Goal: Task Accomplishment & Management: Manage account settings

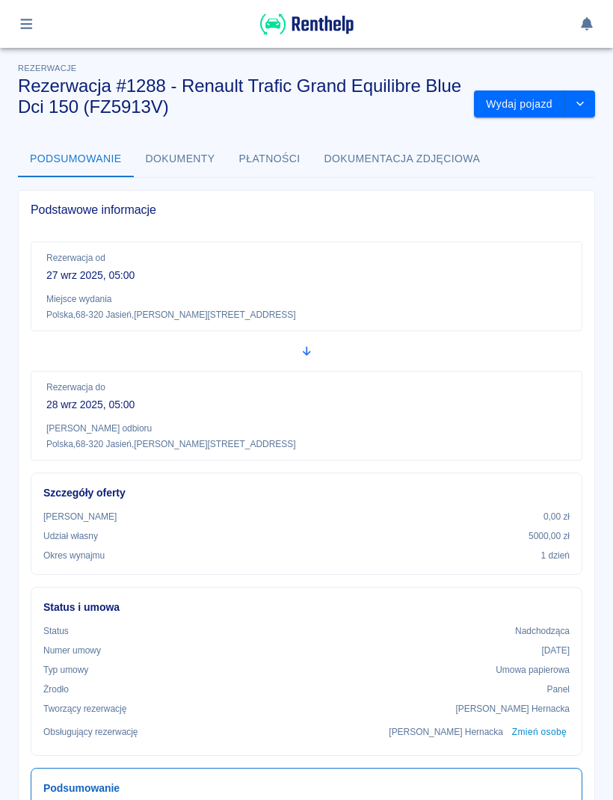
click at [520, 108] on button "Wydaj pojazd" at bounding box center [519, 104] width 91 height 28
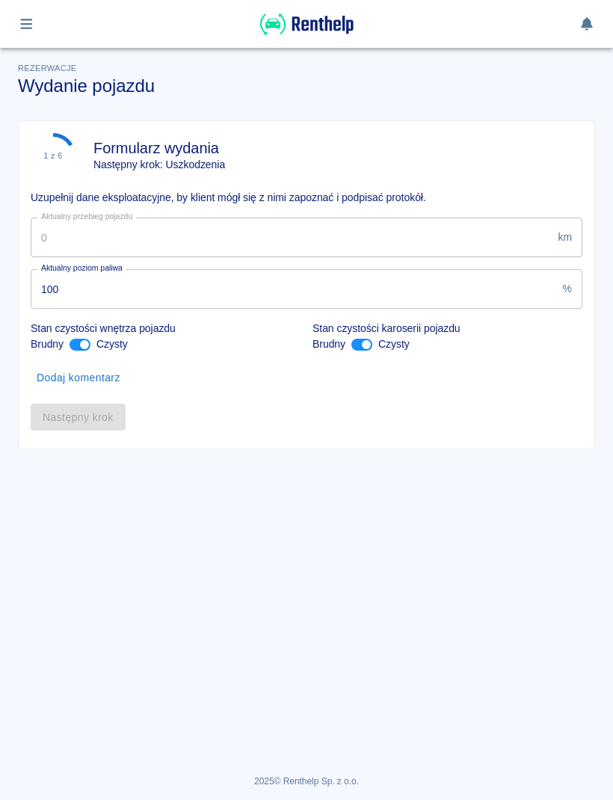
type input "321"
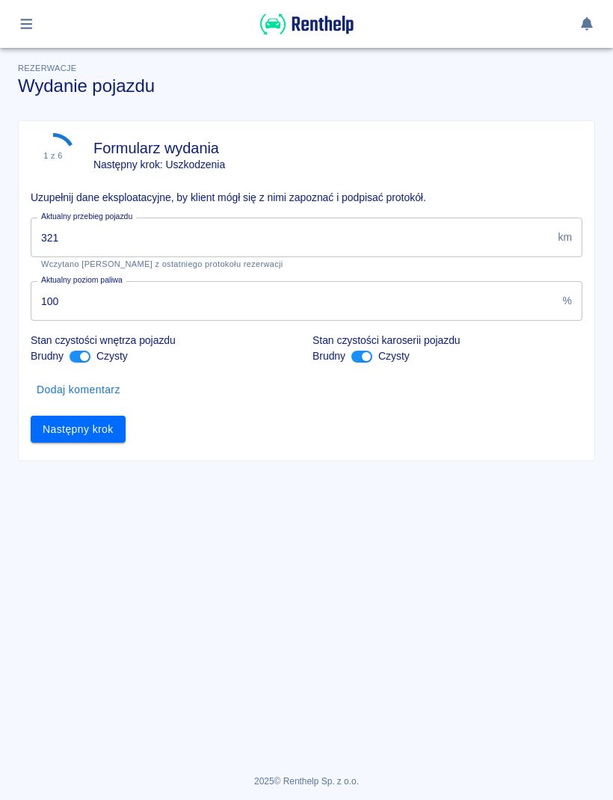
click at [87, 434] on button "Następny krok" at bounding box center [78, 430] width 95 height 28
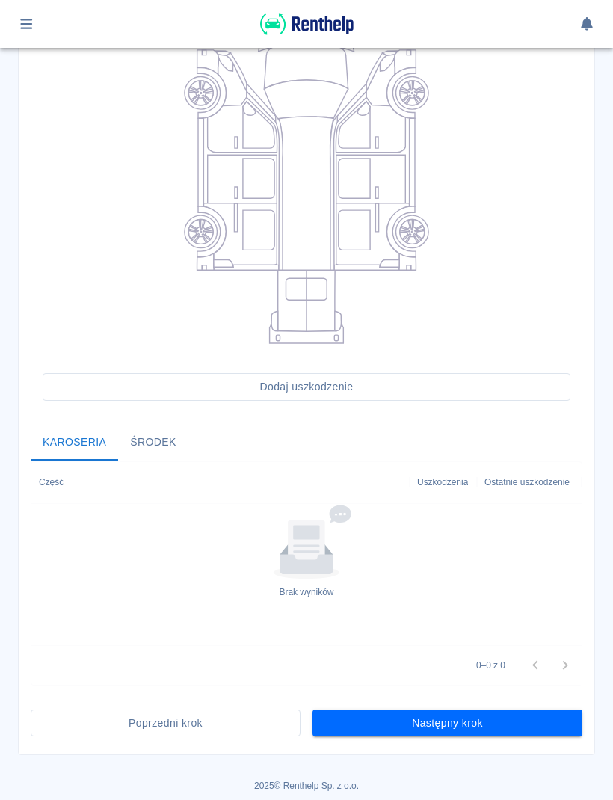
scroll to position [197, 0]
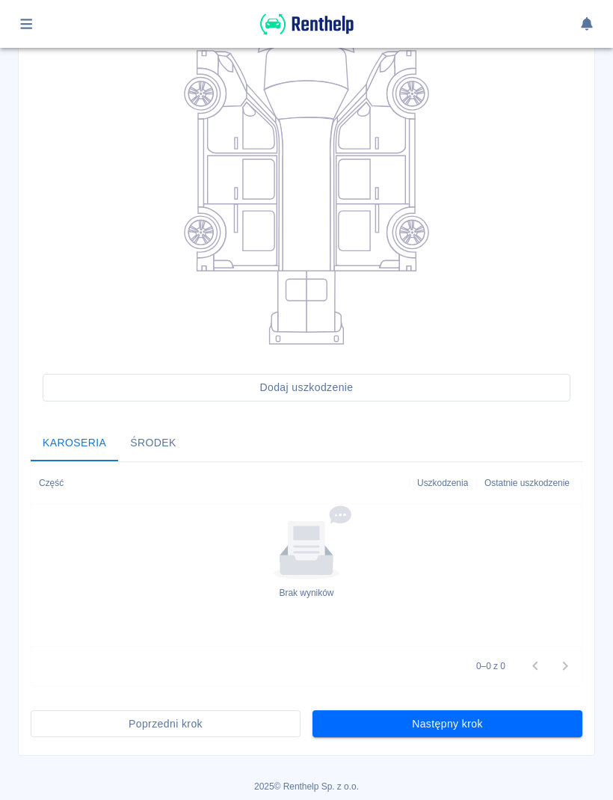
click at [461, 726] on button "Następny krok" at bounding box center [448, 724] width 270 height 28
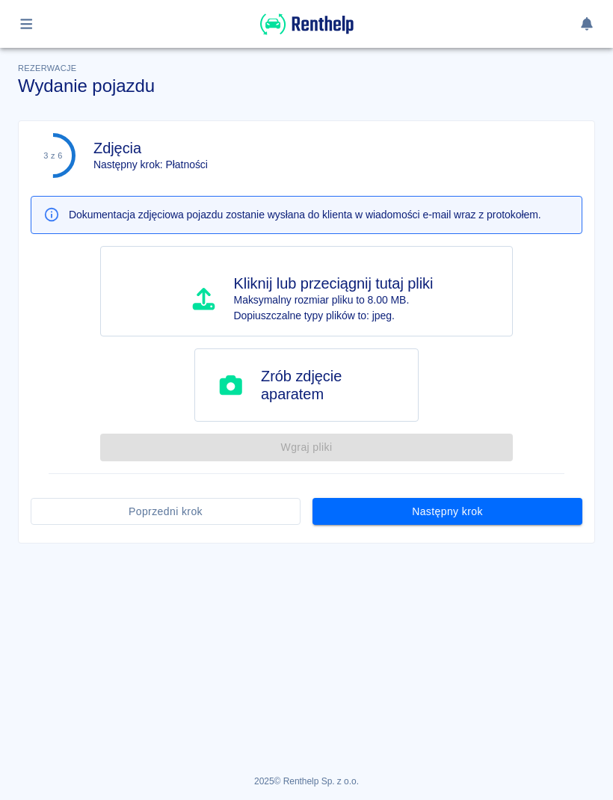
scroll to position [0, 0]
click at [472, 514] on button "Następny krok" at bounding box center [448, 512] width 270 height 28
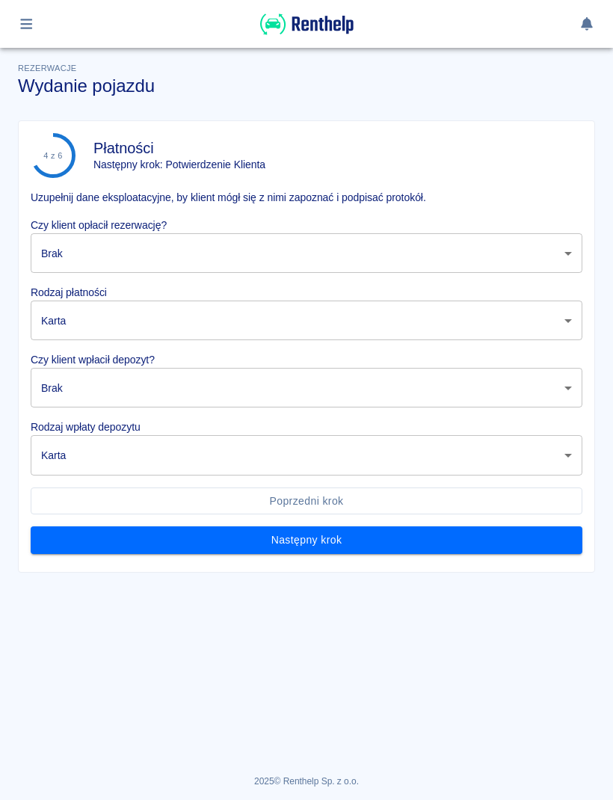
click at [564, 252] on body "Używamy plików Cookies, by zapewnić Ci najlepsze możliwe doświadczenie. Aby dow…" at bounding box center [306, 400] width 613 height 800
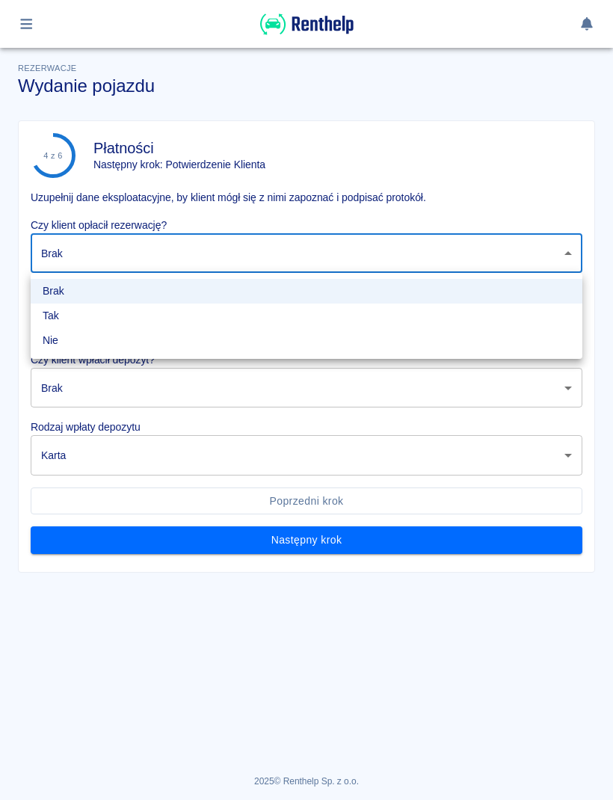
click at [49, 342] on li "Nie" at bounding box center [307, 340] width 552 height 25
type input "false"
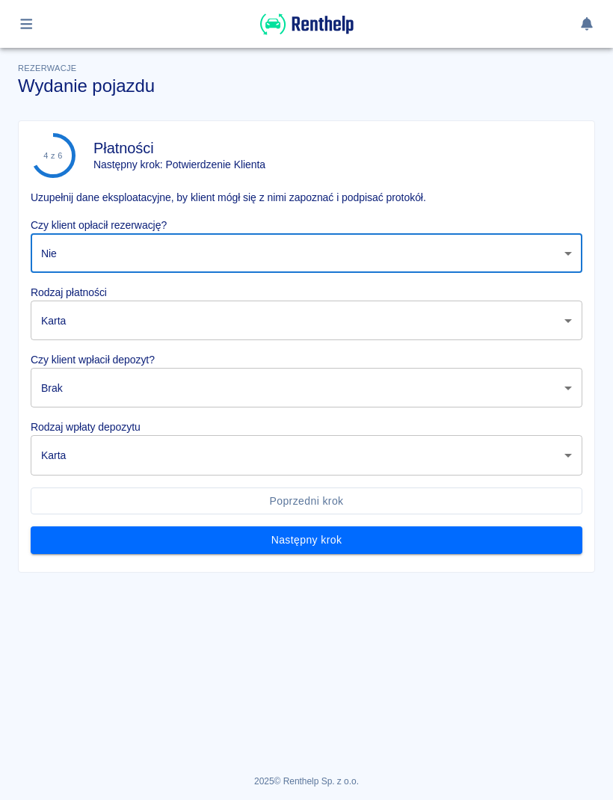
click at [104, 313] on body "Używamy plików Cookies, by zapewnić Ci najlepsze możliwe doświadczenie. Aby dow…" at bounding box center [306, 400] width 613 height 800
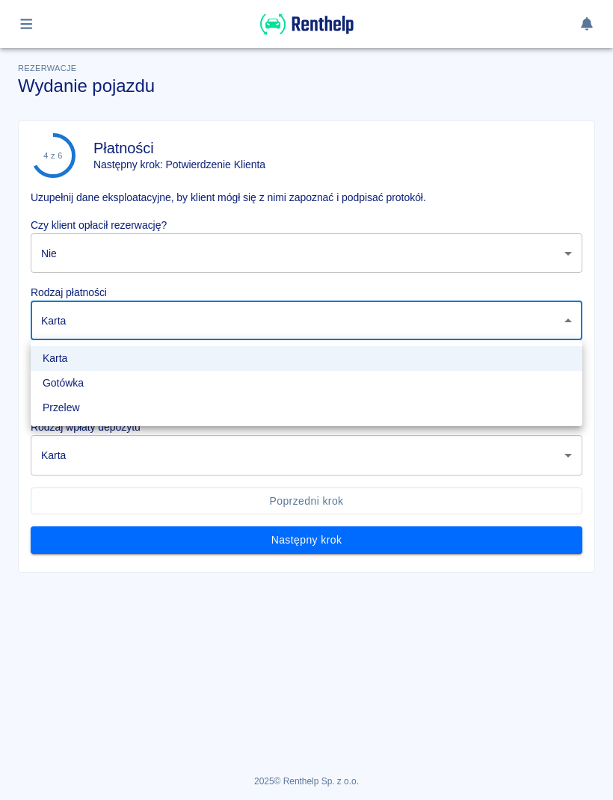
click at [177, 647] on div at bounding box center [306, 400] width 613 height 800
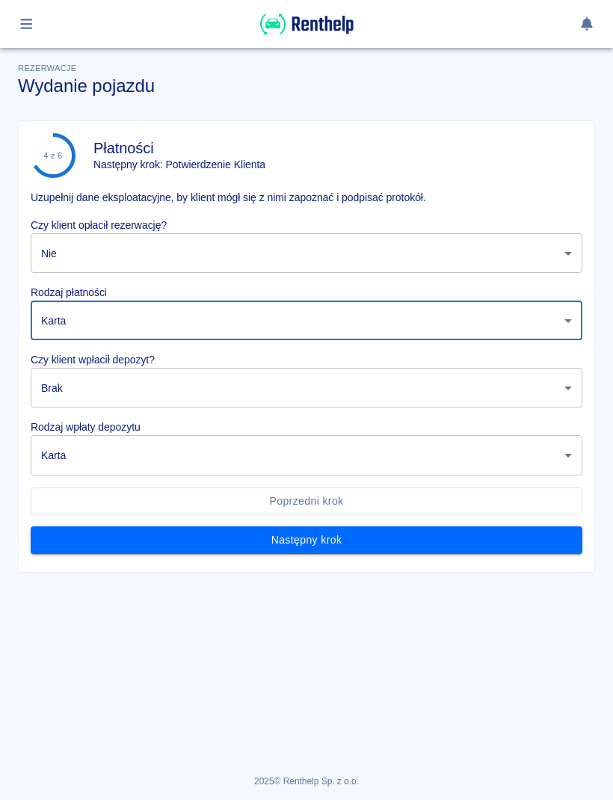
click at [129, 393] on body "Używamy plików Cookies, by zapewnić Ci najlepsze możliwe doświadczenie. Aby dow…" at bounding box center [306, 400] width 613 height 800
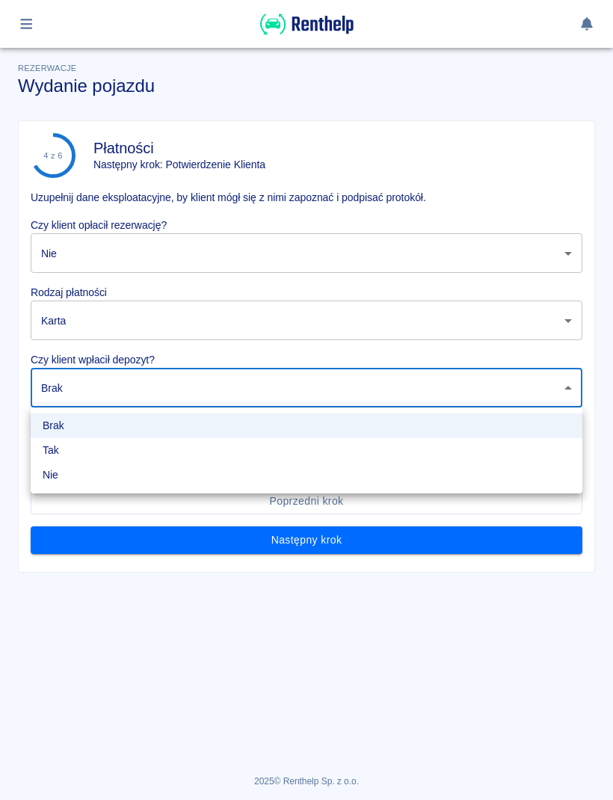
click at [50, 478] on li "Nie" at bounding box center [307, 475] width 552 height 25
type input "false"
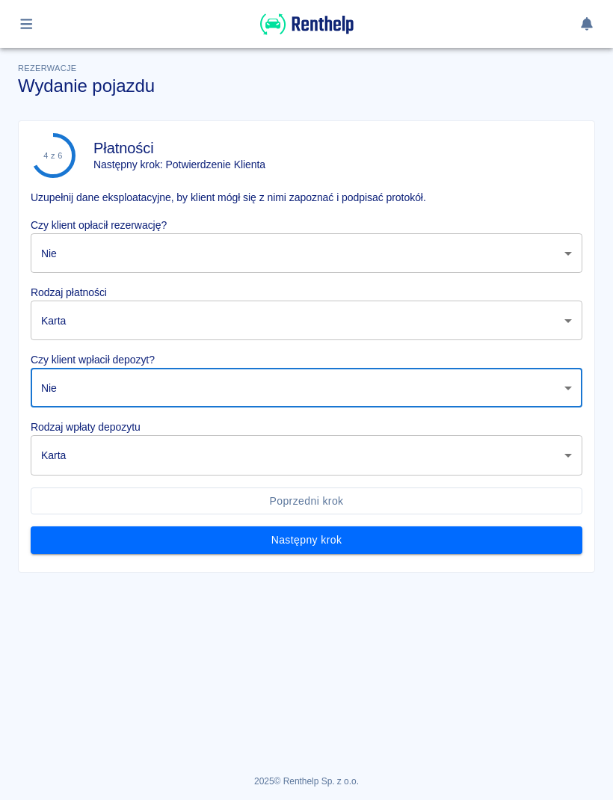
click at [138, 465] on body "Używamy plików Cookies, by zapewnić Ci najlepsze możliwe doświadczenie. Aby dow…" at bounding box center [306, 400] width 613 height 800
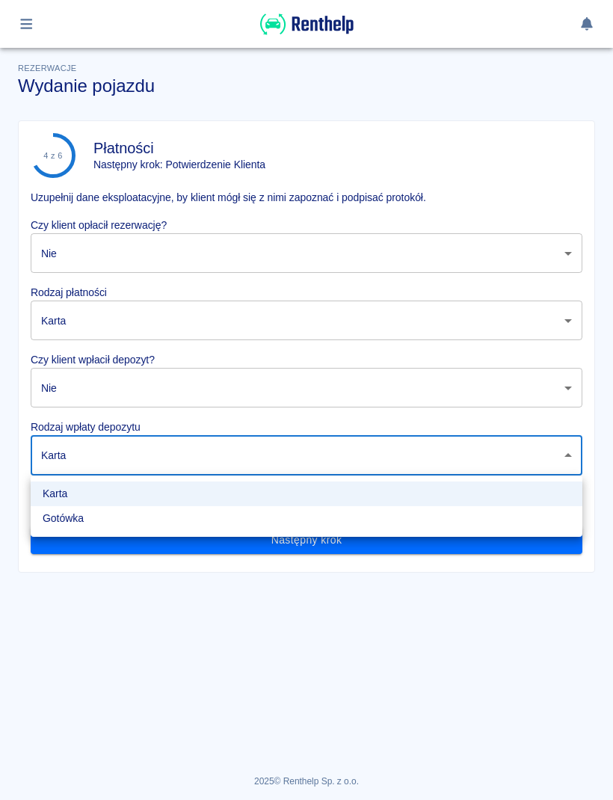
click at [167, 611] on div at bounding box center [306, 400] width 613 height 800
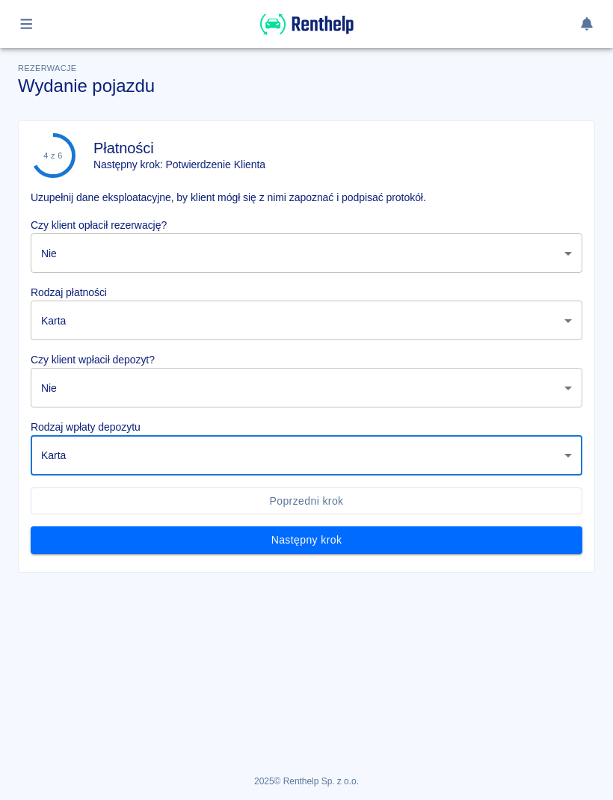
click at [311, 542] on button "Następny krok" at bounding box center [307, 540] width 552 height 28
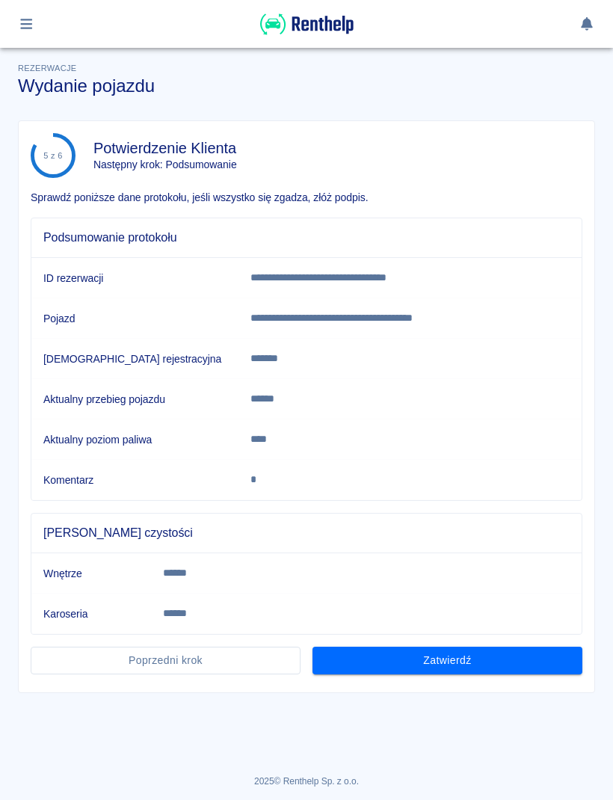
click at [472, 658] on button "Zatwierdź" at bounding box center [448, 661] width 270 height 28
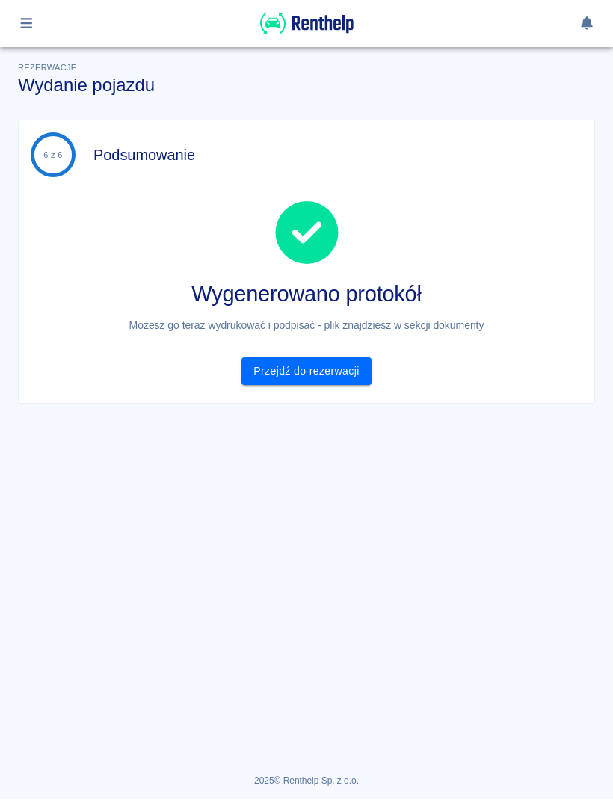
click at [347, 376] on link "Przejdź do rezerwacji" at bounding box center [305, 372] width 129 height 28
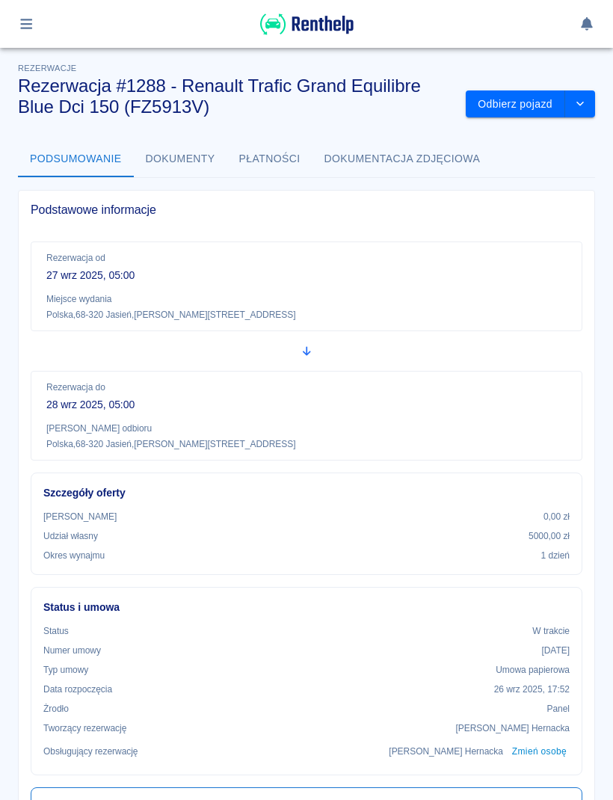
click at [28, 25] on icon "button" at bounding box center [26, 24] width 12 height 10
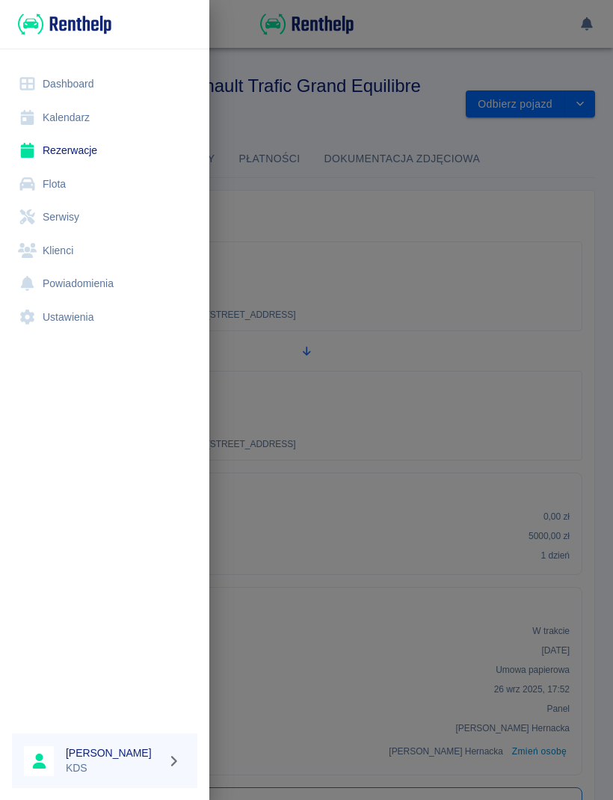
click at [77, 120] on link "Kalendarz" at bounding box center [104, 118] width 185 height 34
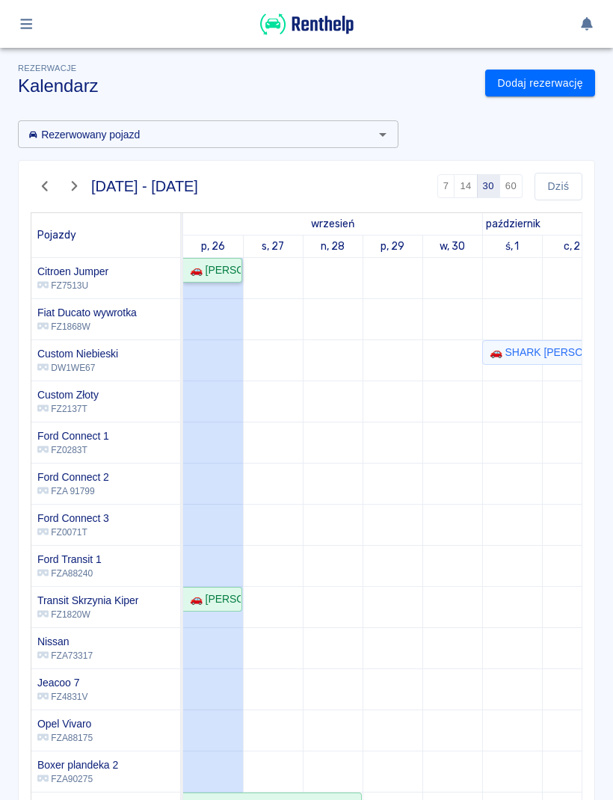
click at [225, 271] on div "🚗 [PERSON_NAME]" at bounding box center [212, 270] width 57 height 16
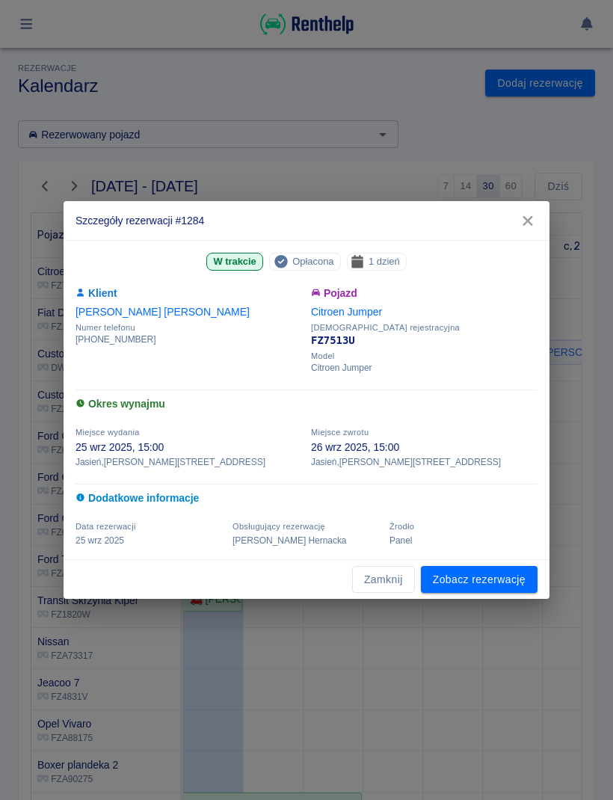
click at [498, 590] on link "Zobacz rezerwację" at bounding box center [479, 580] width 117 height 28
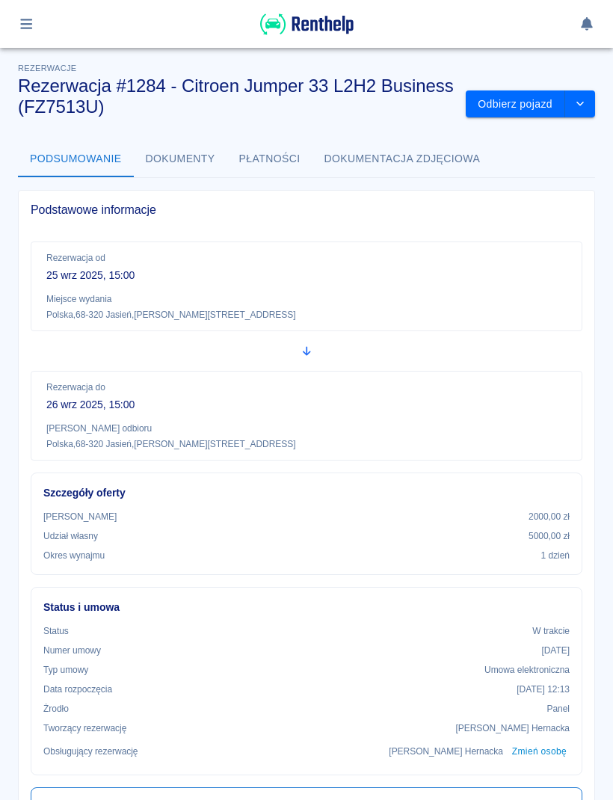
click at [524, 108] on button "Odbierz pojazd" at bounding box center [515, 104] width 99 height 28
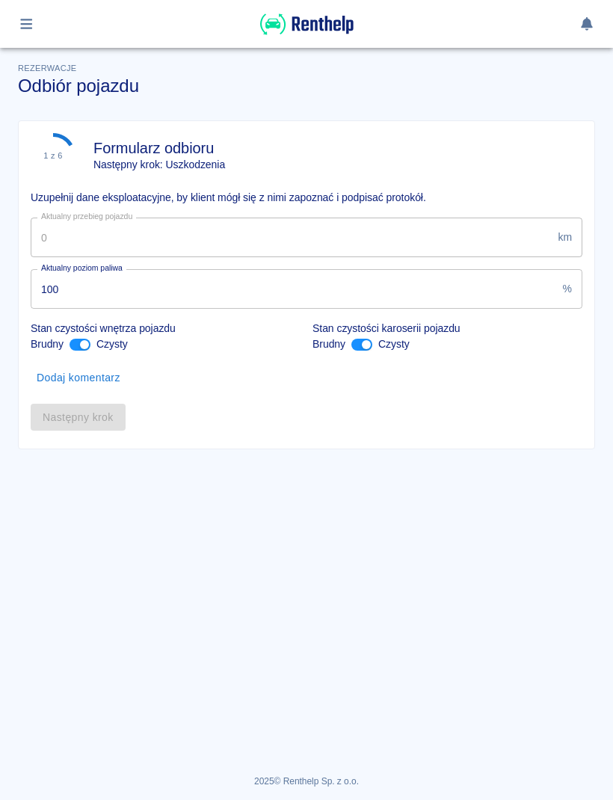
type input "84962"
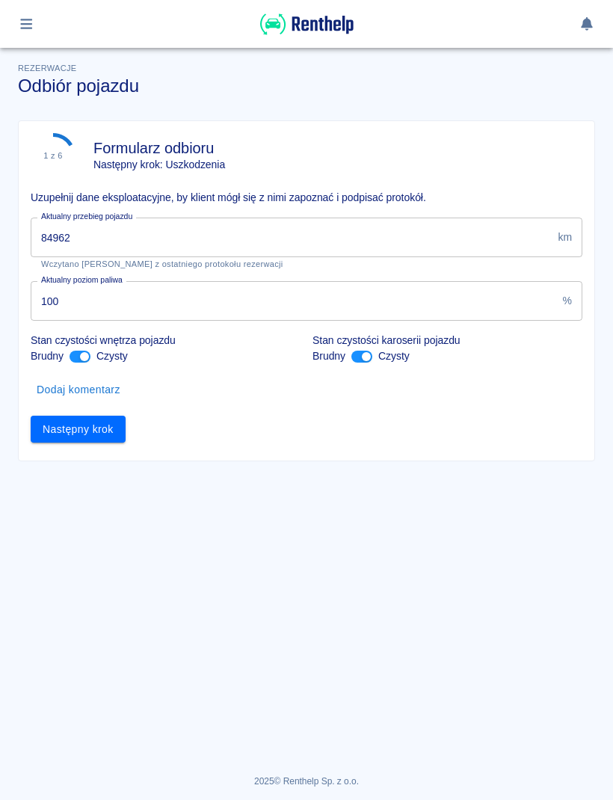
click at [92, 429] on button "Następny krok" at bounding box center [78, 430] width 95 height 28
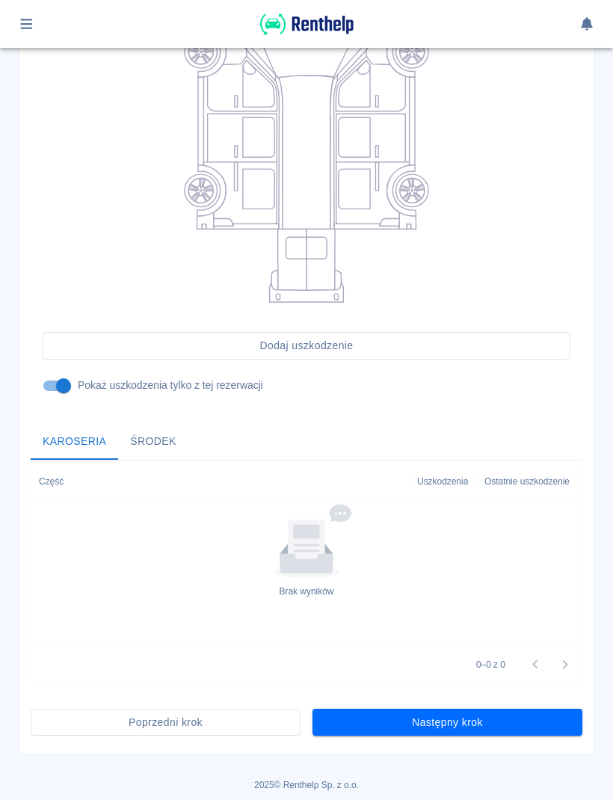
scroll to position [238, 0]
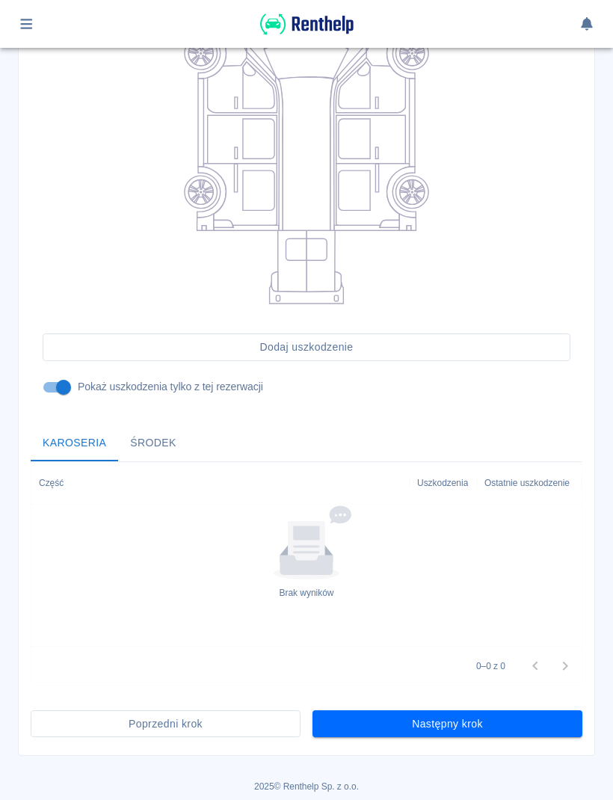
click at [495, 719] on button "Następny krok" at bounding box center [448, 724] width 270 height 28
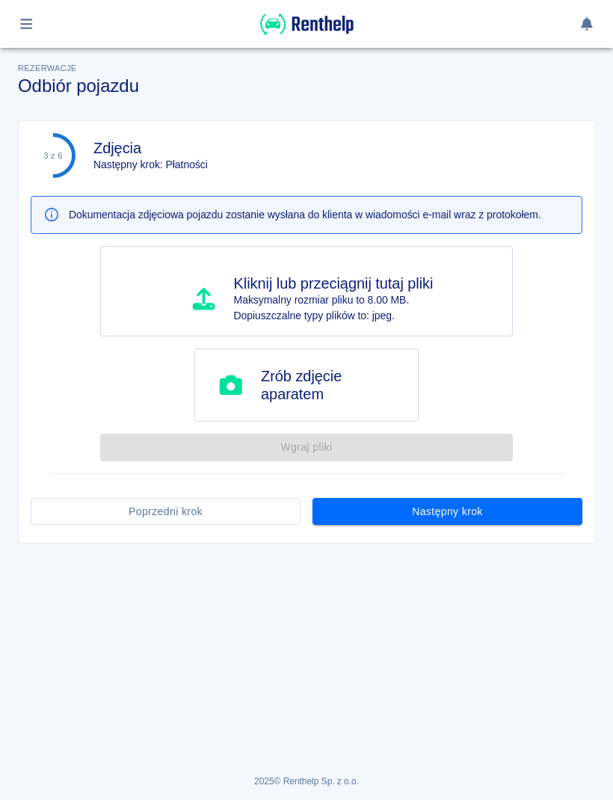
scroll to position [0, 0]
click at [490, 515] on button "Następny krok" at bounding box center [448, 512] width 270 height 28
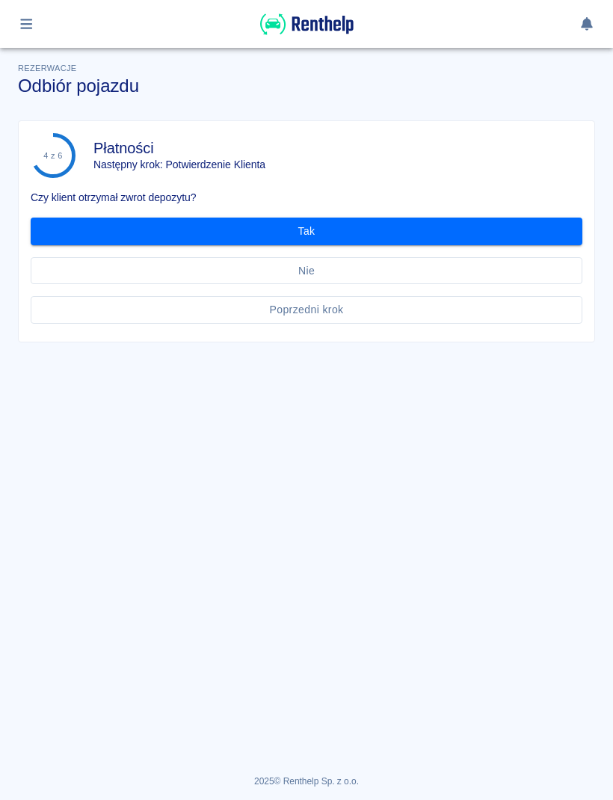
click at [310, 231] on button "Tak" at bounding box center [307, 232] width 552 height 28
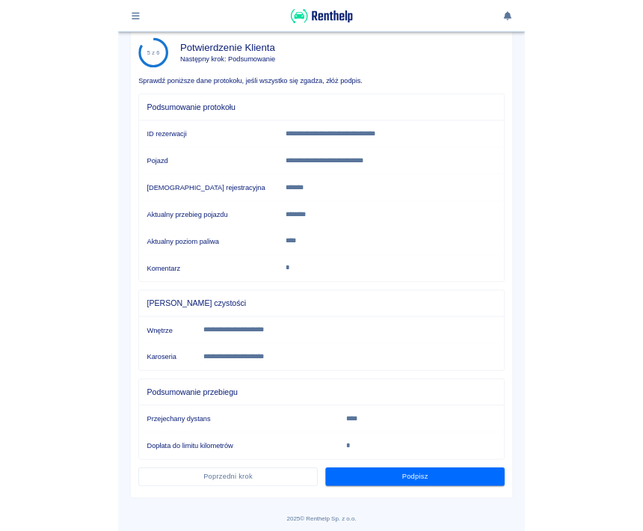
scroll to position [76, 0]
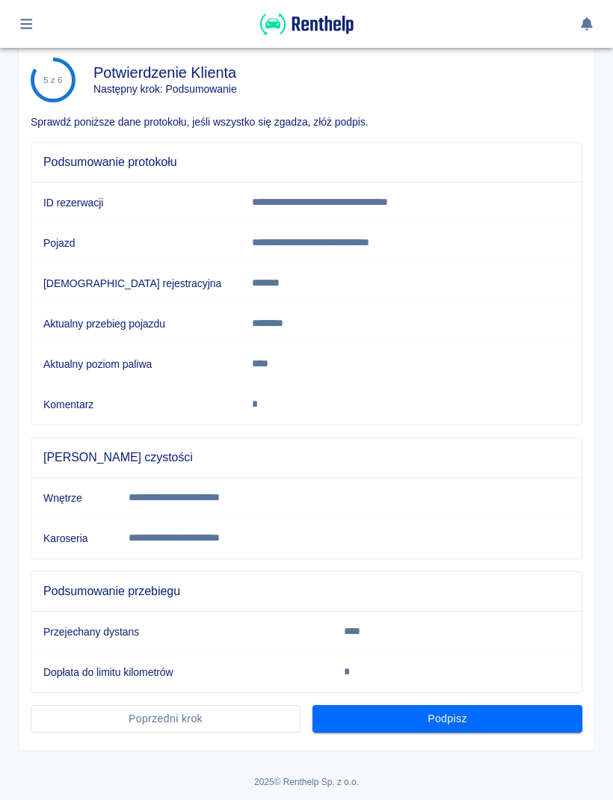
click at [480, 717] on button "Podpisz" at bounding box center [448, 719] width 270 height 28
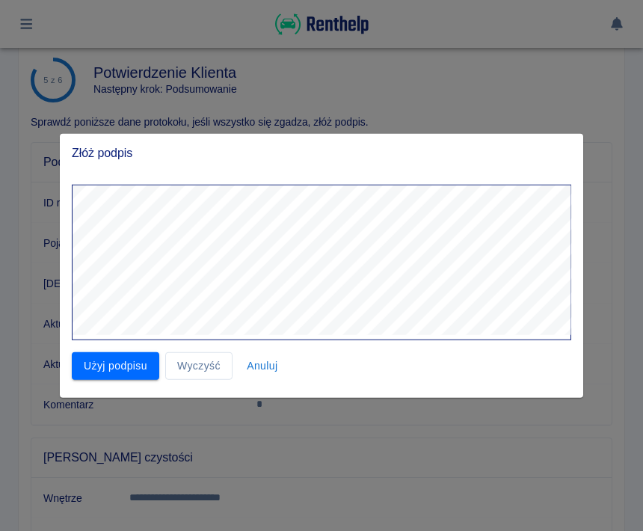
click at [111, 364] on button "Użyj podpisu" at bounding box center [115, 366] width 87 height 28
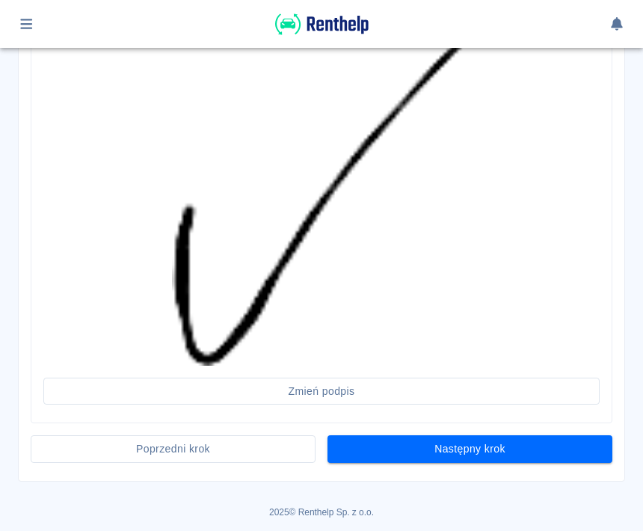
scroll to position [799, 0]
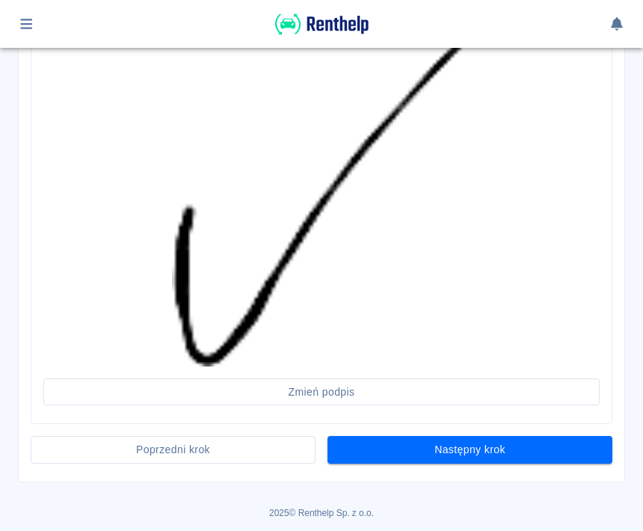
click at [455, 457] on button "Następny krok" at bounding box center [469, 450] width 285 height 28
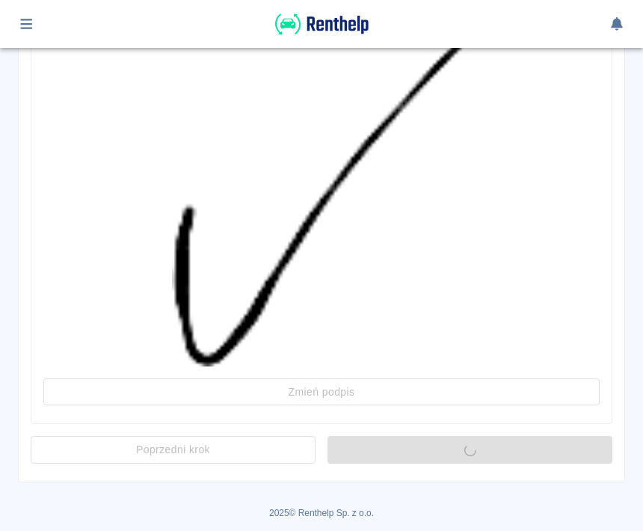
scroll to position [0, 0]
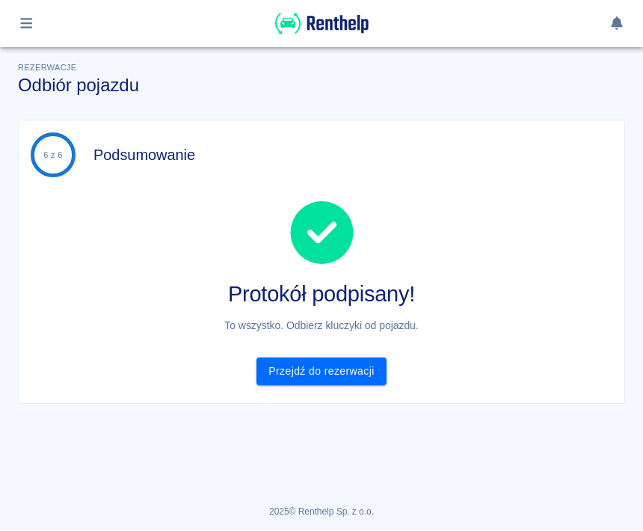
click at [363, 372] on link "Przejdź do rezerwacji" at bounding box center [320, 372] width 129 height 28
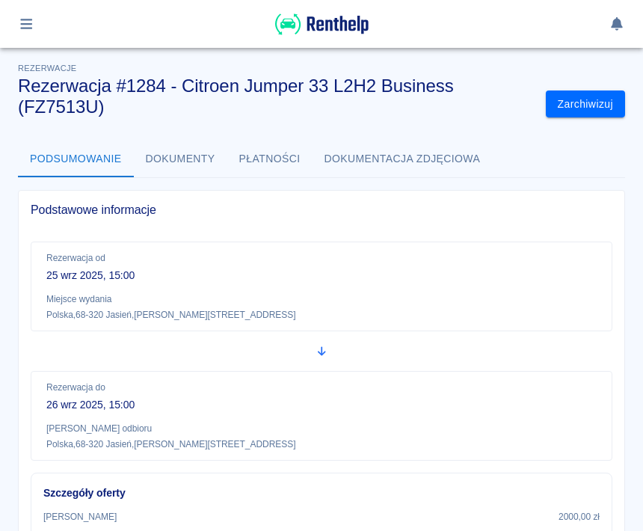
click at [27, 29] on icon "button" at bounding box center [26, 23] width 17 height 13
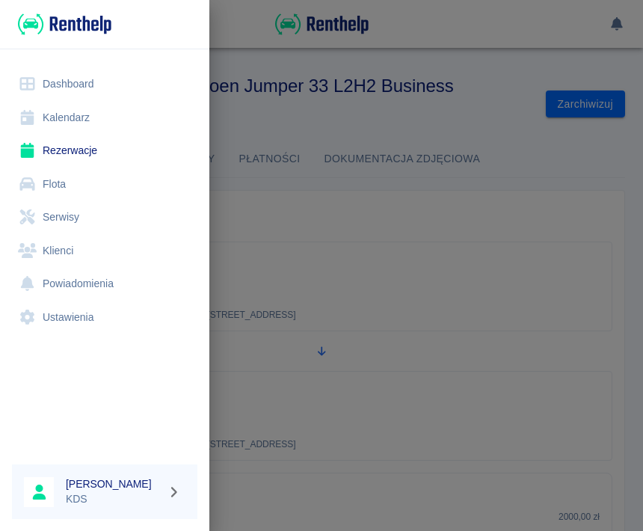
click at [71, 117] on link "Kalendarz" at bounding box center [104, 118] width 185 height 34
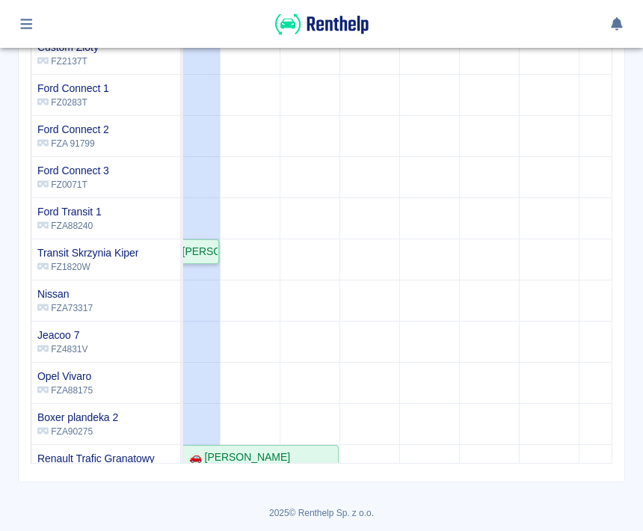
click at [202, 255] on div "🚗 [PERSON_NAME]" at bounding box center [189, 252] width 57 height 16
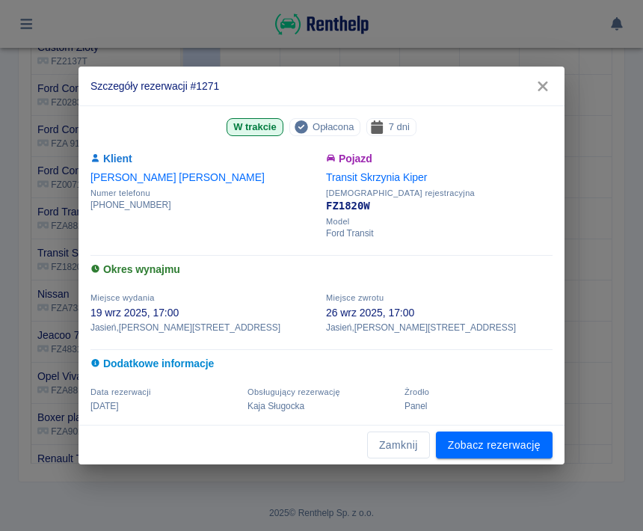
click at [522, 449] on link "Zobacz rezerwację" at bounding box center [494, 445] width 117 height 28
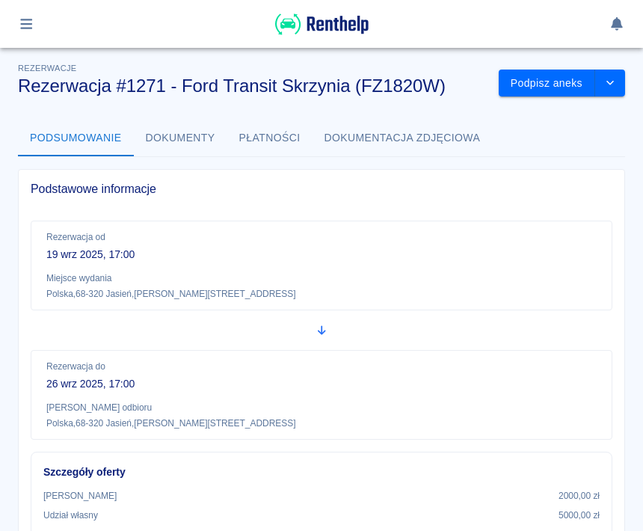
click at [360, 175] on div "Podstawowe informacje" at bounding box center [322, 189] width 606 height 39
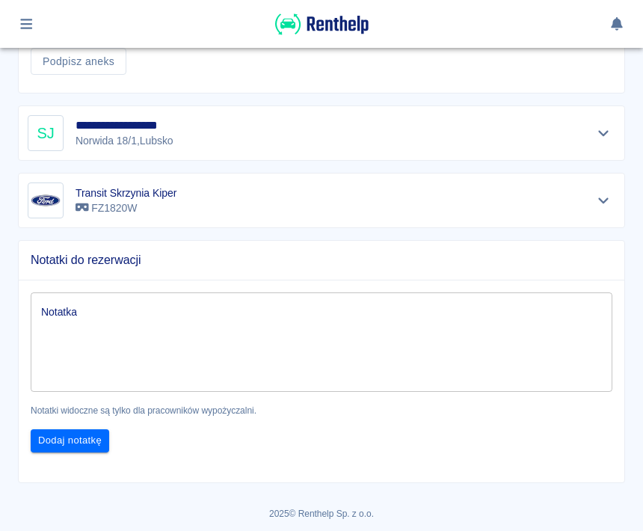
scroll to position [1453, 0]
click at [111, 311] on textarea "Notatka" at bounding box center [321, 343] width 561 height 75
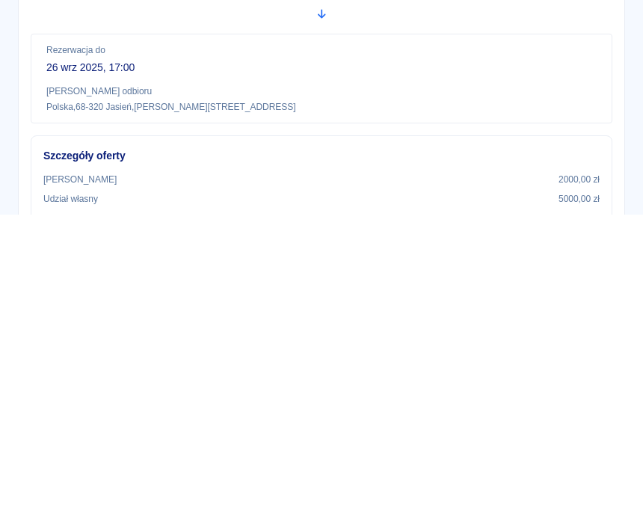
scroll to position [0, 0]
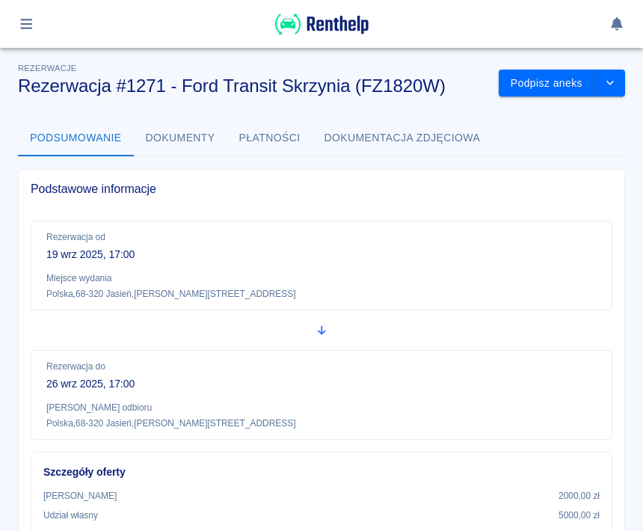
type textarea "+2 doby"
click at [560, 78] on button "Podpisz aneks" at bounding box center [547, 84] width 96 height 28
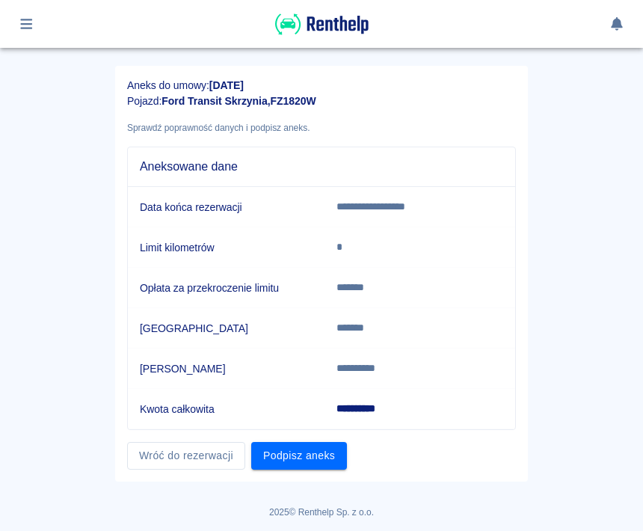
scroll to position [54, 0]
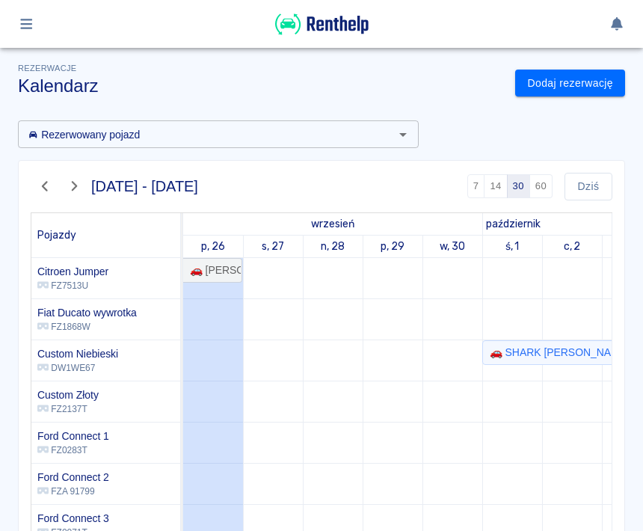
click at [27, 19] on icon "button" at bounding box center [26, 24] width 12 height 10
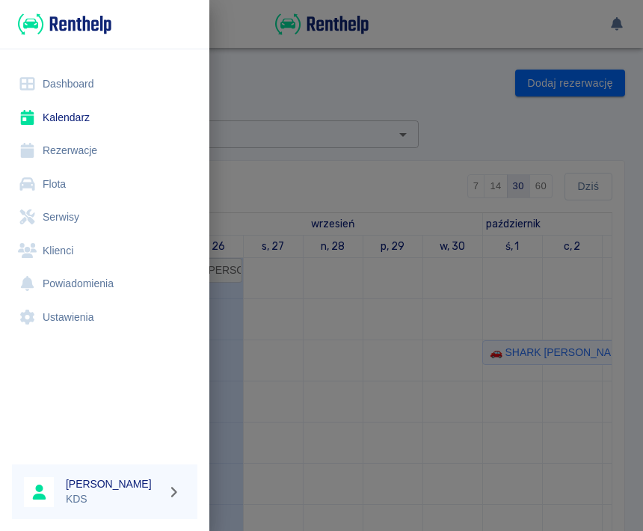
click at [68, 117] on link "Kalendarz" at bounding box center [104, 118] width 185 height 34
click at [73, 119] on link "Kalendarz" at bounding box center [104, 118] width 185 height 34
click at [384, 352] on div at bounding box center [321, 265] width 643 height 531
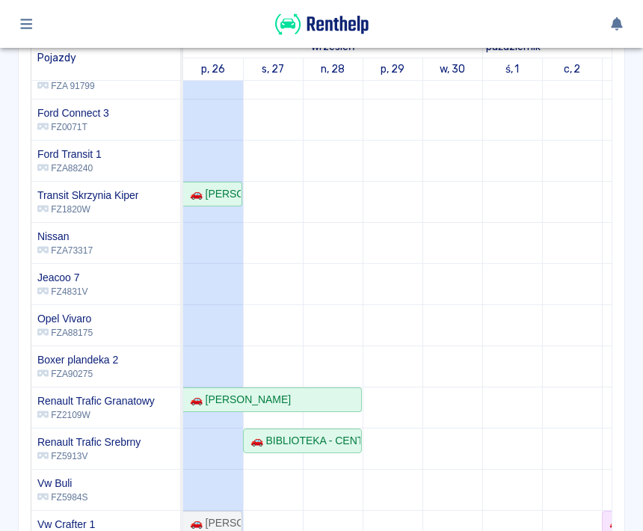
scroll to position [170, 0]
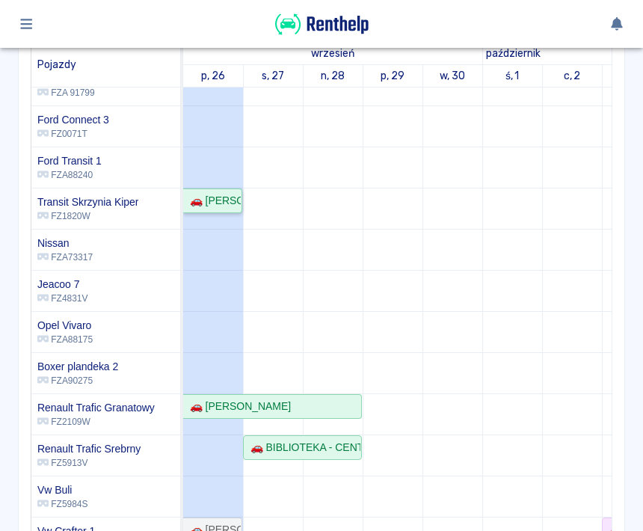
click at [218, 189] on link "🚗 [PERSON_NAME]" at bounding box center [212, 200] width 59 height 25
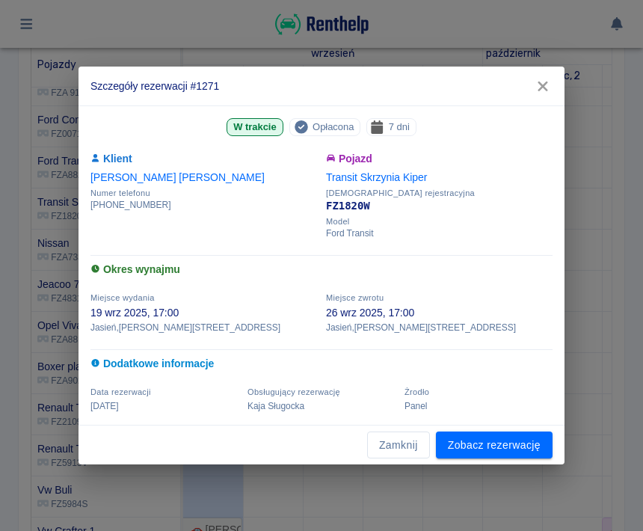
click at [514, 446] on link "Zobacz rezerwację" at bounding box center [494, 445] width 117 height 28
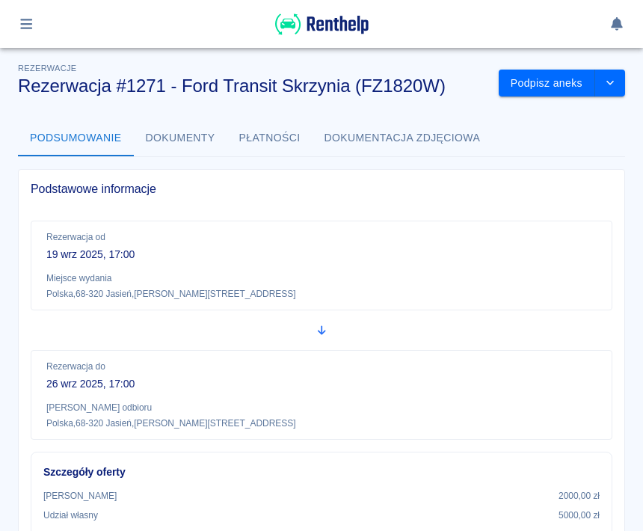
scroll to position [-1, 0]
click at [552, 87] on button "Podpisz aneks" at bounding box center [547, 84] width 96 height 28
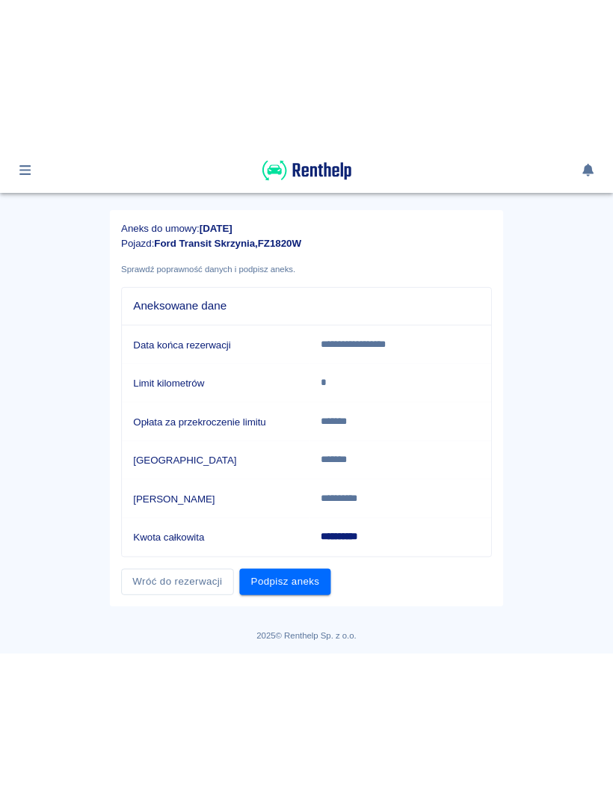
scroll to position [54, 0]
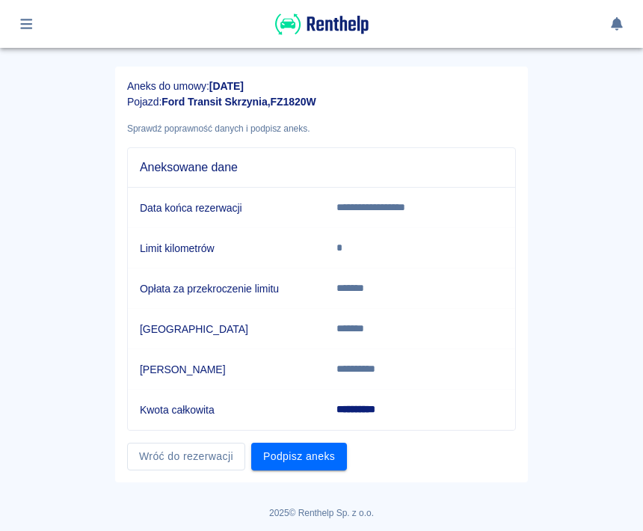
click at [318, 457] on button "Podpisz aneks" at bounding box center [299, 457] width 96 height 28
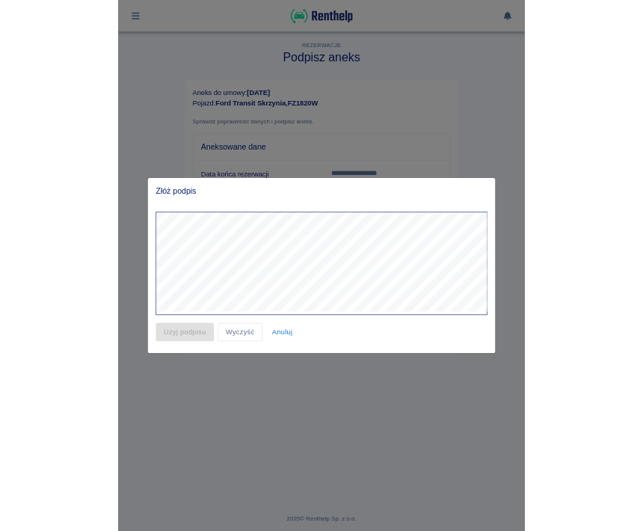
scroll to position [0, 0]
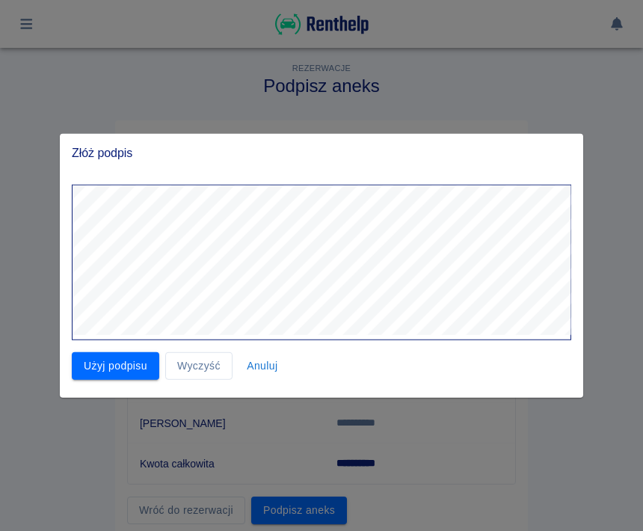
click at [133, 370] on button "Użyj podpisu" at bounding box center [115, 366] width 87 height 28
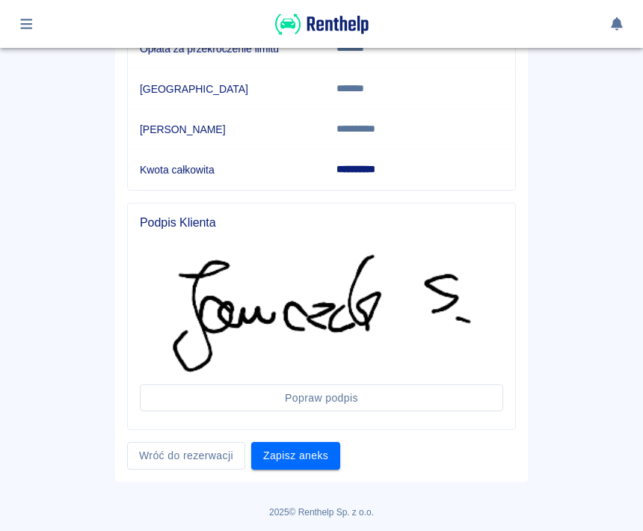
scroll to position [293, 0]
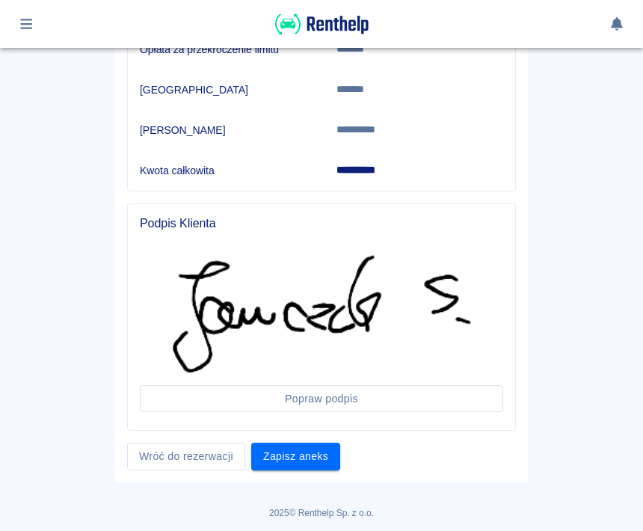
click at [312, 463] on button "Zapisz aneks" at bounding box center [295, 457] width 89 height 28
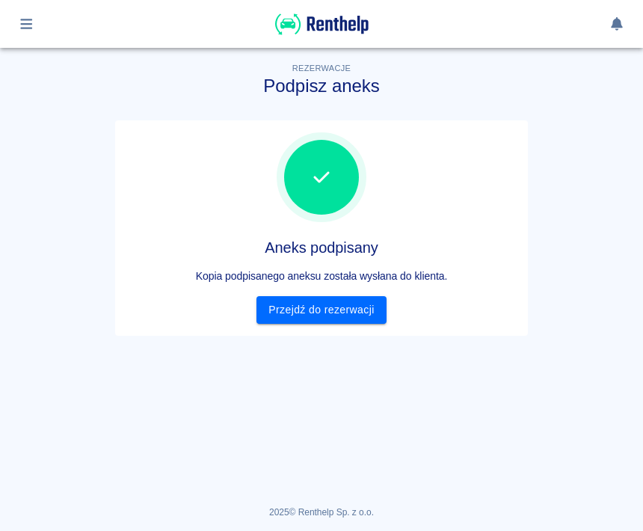
scroll to position [0, 0]
click at [358, 317] on link "Przejdź do rezerwacji" at bounding box center [320, 310] width 129 height 28
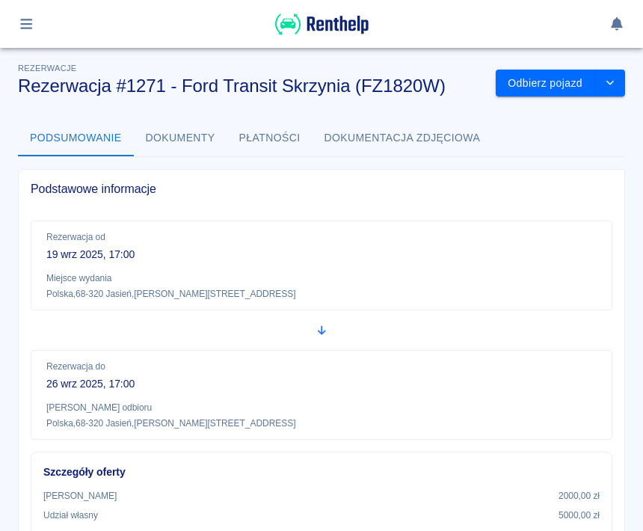
click at [550, 91] on button "Odbierz pojazd" at bounding box center [545, 84] width 99 height 28
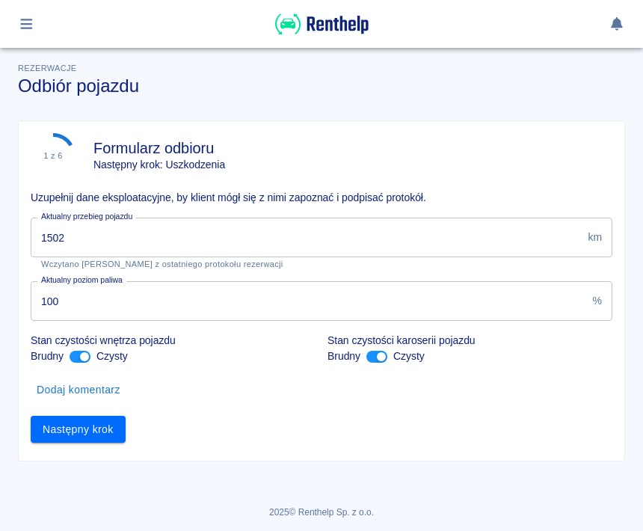
click at [90, 441] on button "Następny krok" at bounding box center [78, 430] width 95 height 28
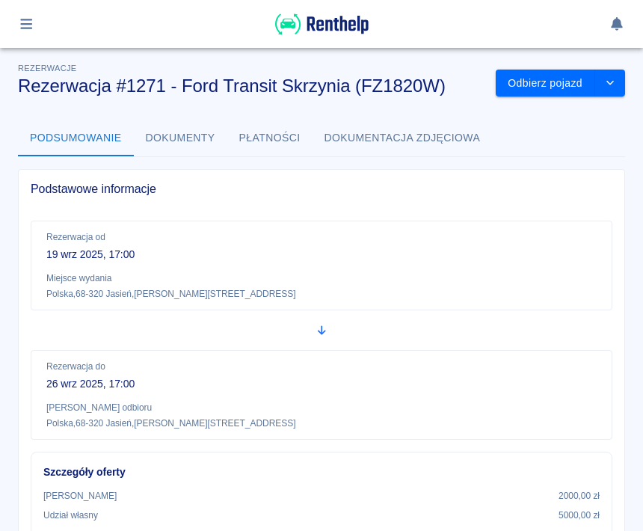
click at [547, 84] on button "Odbierz pojazd" at bounding box center [545, 84] width 99 height 28
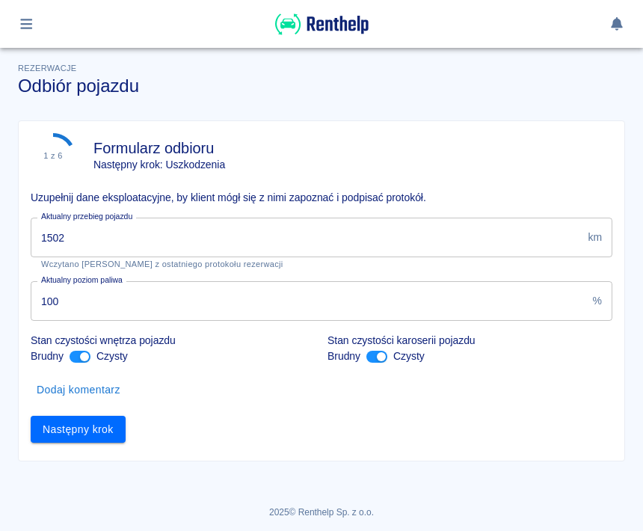
click at [339, 231] on input "1502" at bounding box center [306, 238] width 551 height 40
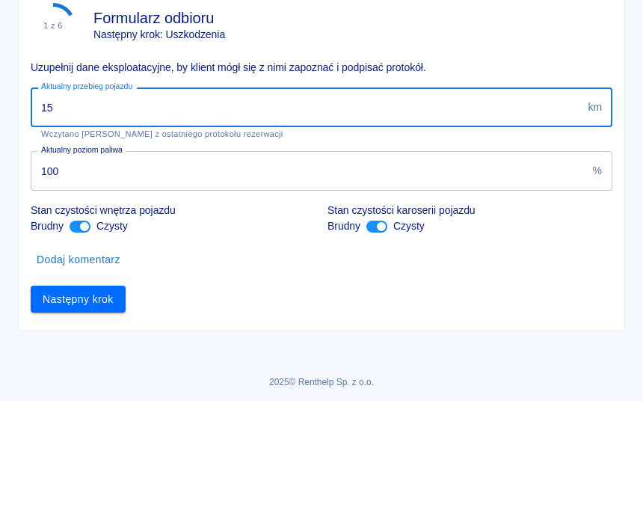
type input "1"
type input "4530"
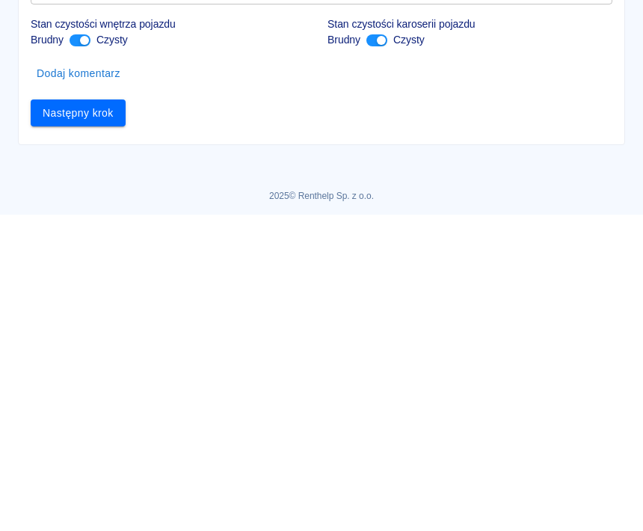
click at [102, 416] on button "Następny krok" at bounding box center [78, 430] width 95 height 28
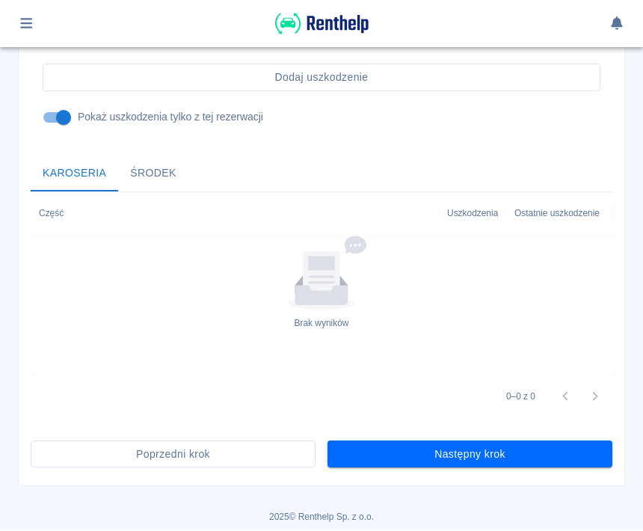
scroll to position [507, 0]
click at [521, 444] on button "Następny krok" at bounding box center [469, 455] width 285 height 28
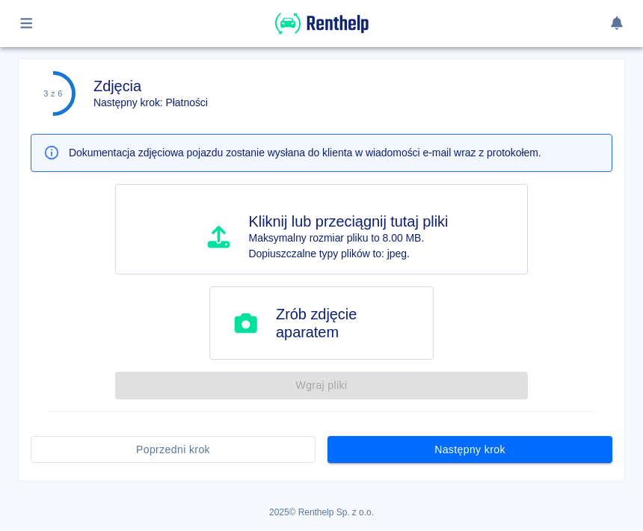
click at [535, 449] on button "Następny krok" at bounding box center [469, 451] width 285 height 28
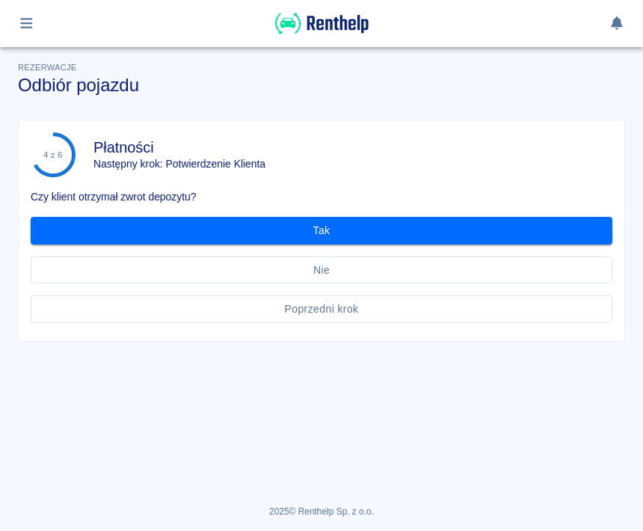
scroll to position [0, 0]
click at [427, 227] on button "Tak" at bounding box center [322, 232] width 582 height 28
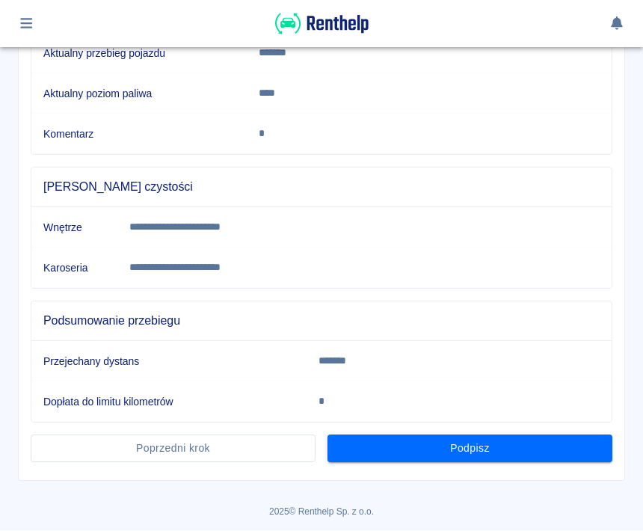
scroll to position [345, 0]
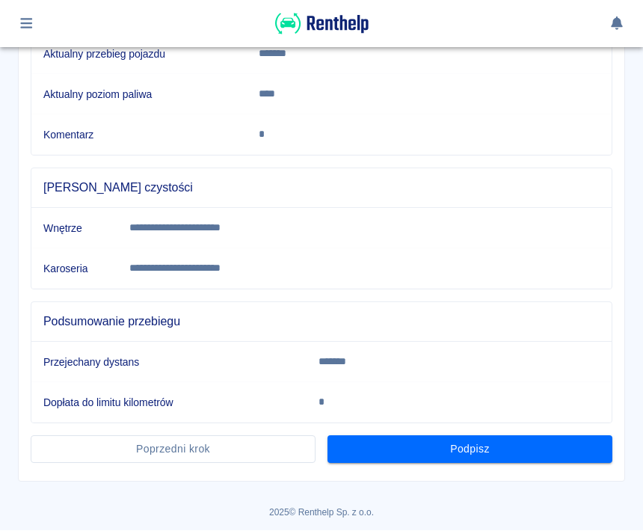
click at [499, 456] on button "Podpisz" at bounding box center [469, 450] width 285 height 28
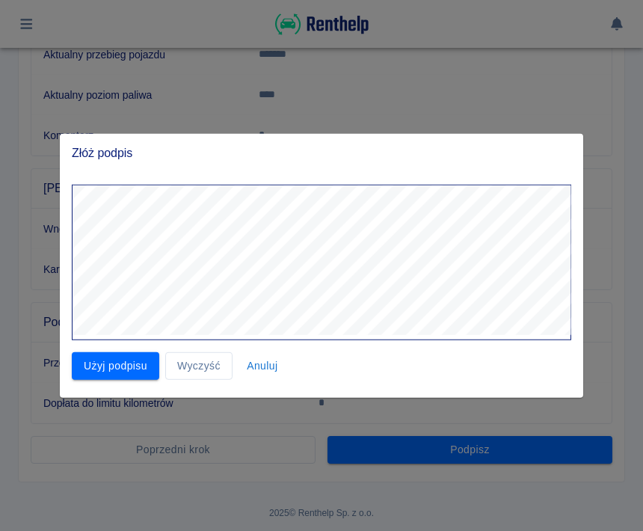
click at [110, 371] on button "Użyj podpisu" at bounding box center [115, 366] width 87 height 28
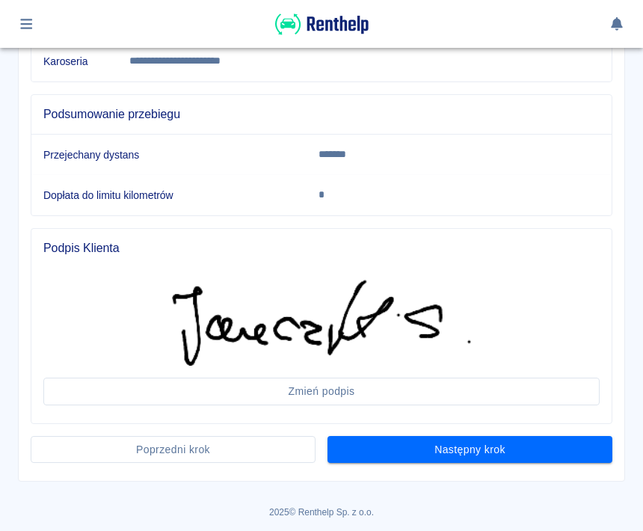
scroll to position [552, 0]
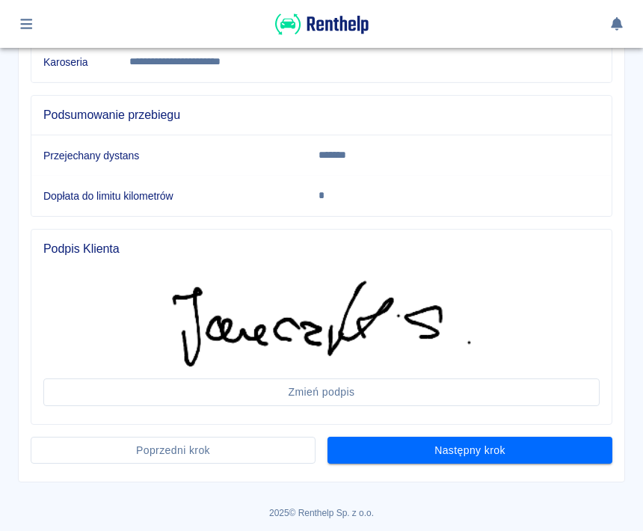
click at [511, 455] on button "Następny krok" at bounding box center [469, 451] width 285 height 28
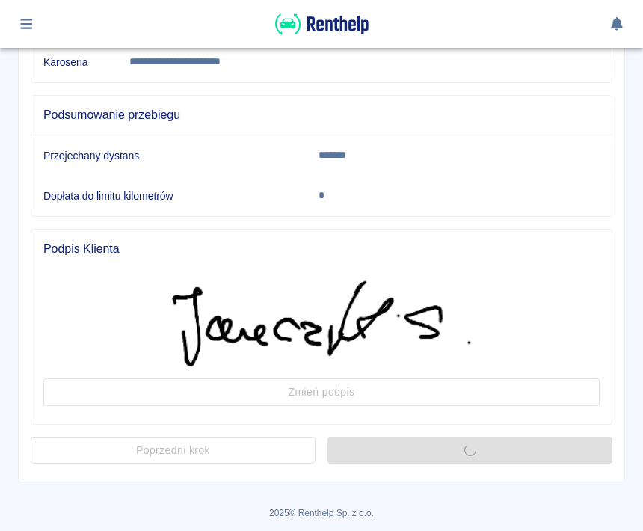
scroll to position [0, 0]
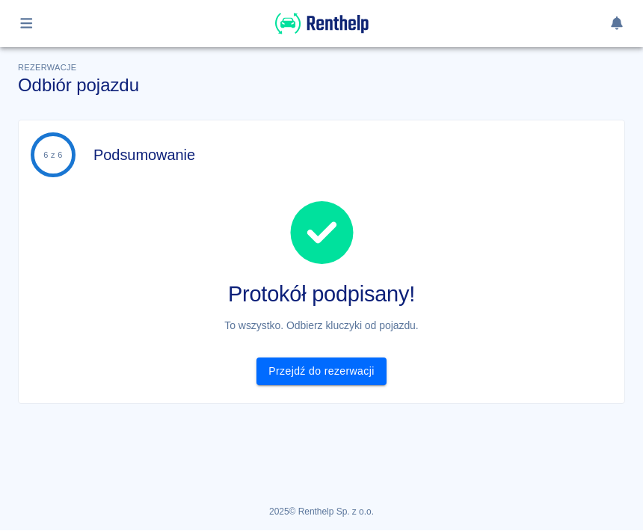
click at [339, 377] on link "Przejdź do rezerwacji" at bounding box center [320, 372] width 129 height 28
